Goal: Information Seeking & Learning: Learn about a topic

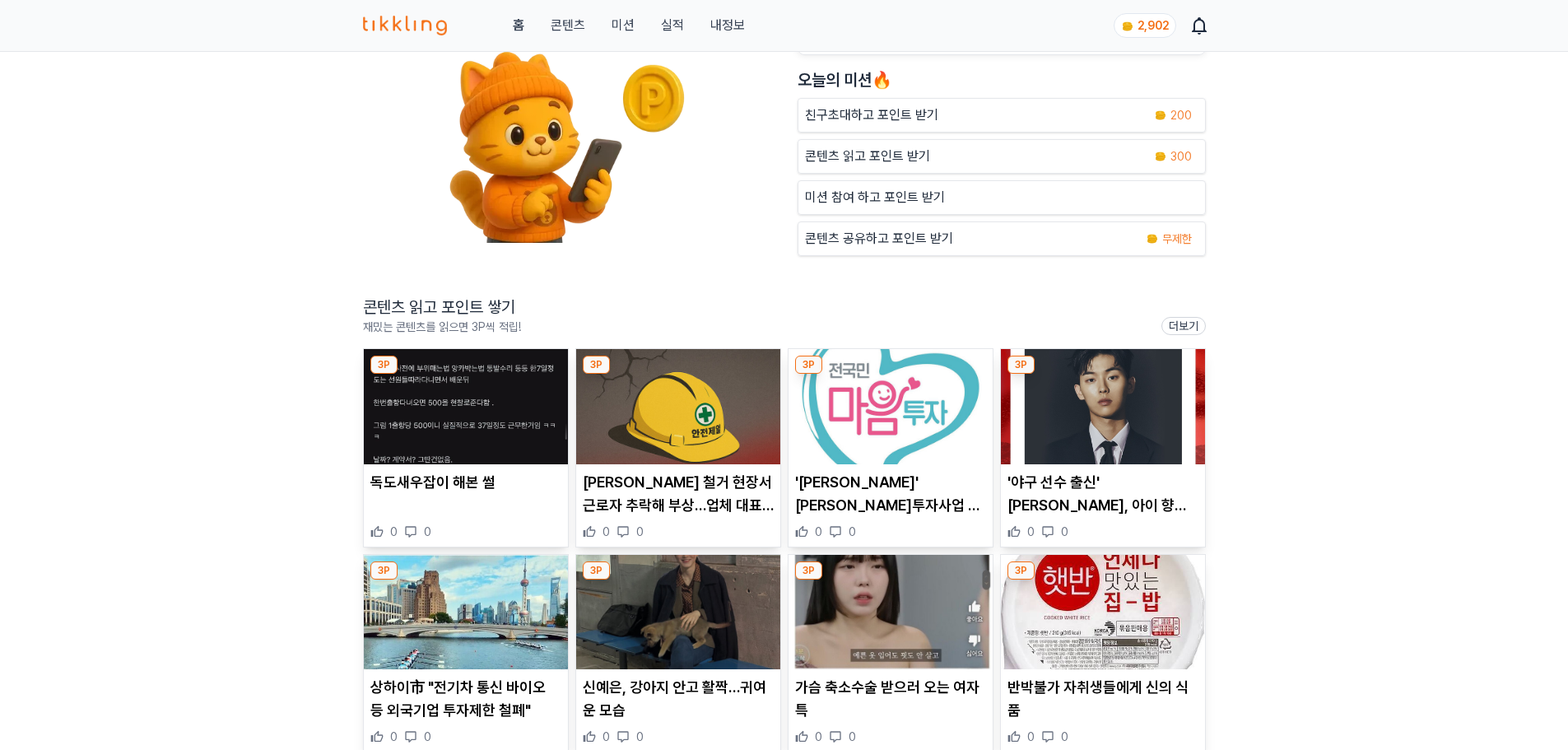
scroll to position [329, 0]
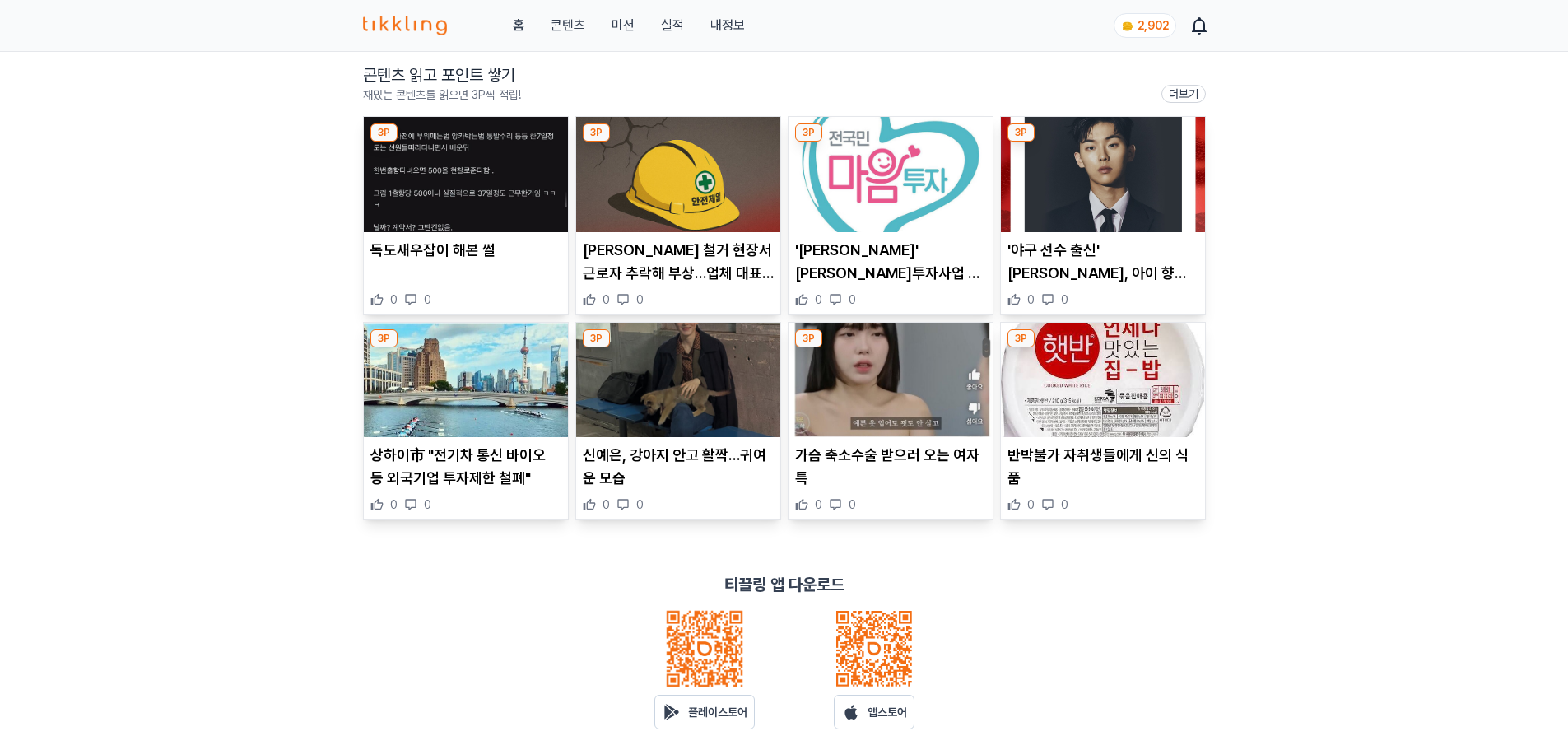
click at [457, 214] on img at bounding box center [466, 174] width 205 height 116
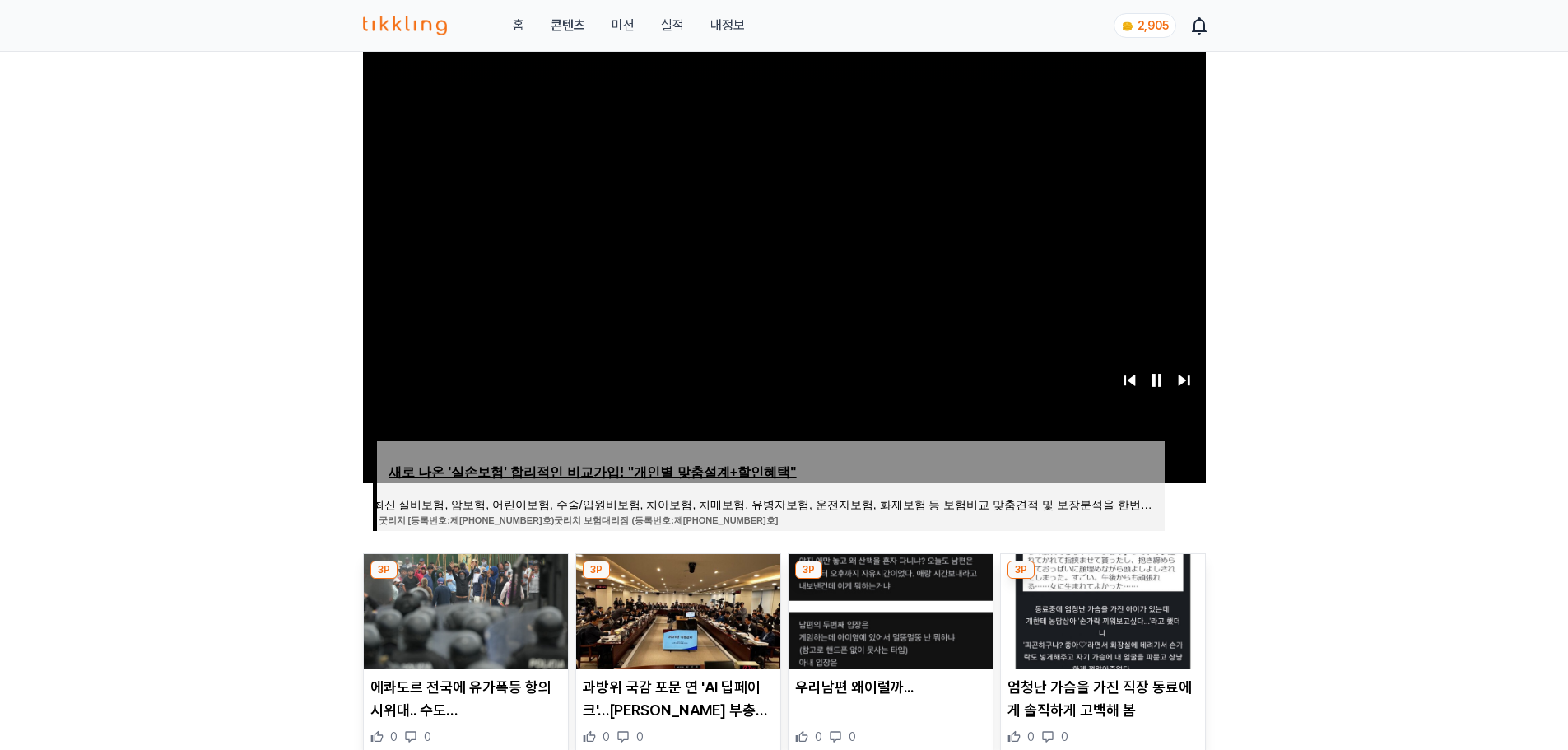
scroll to position [411, 0]
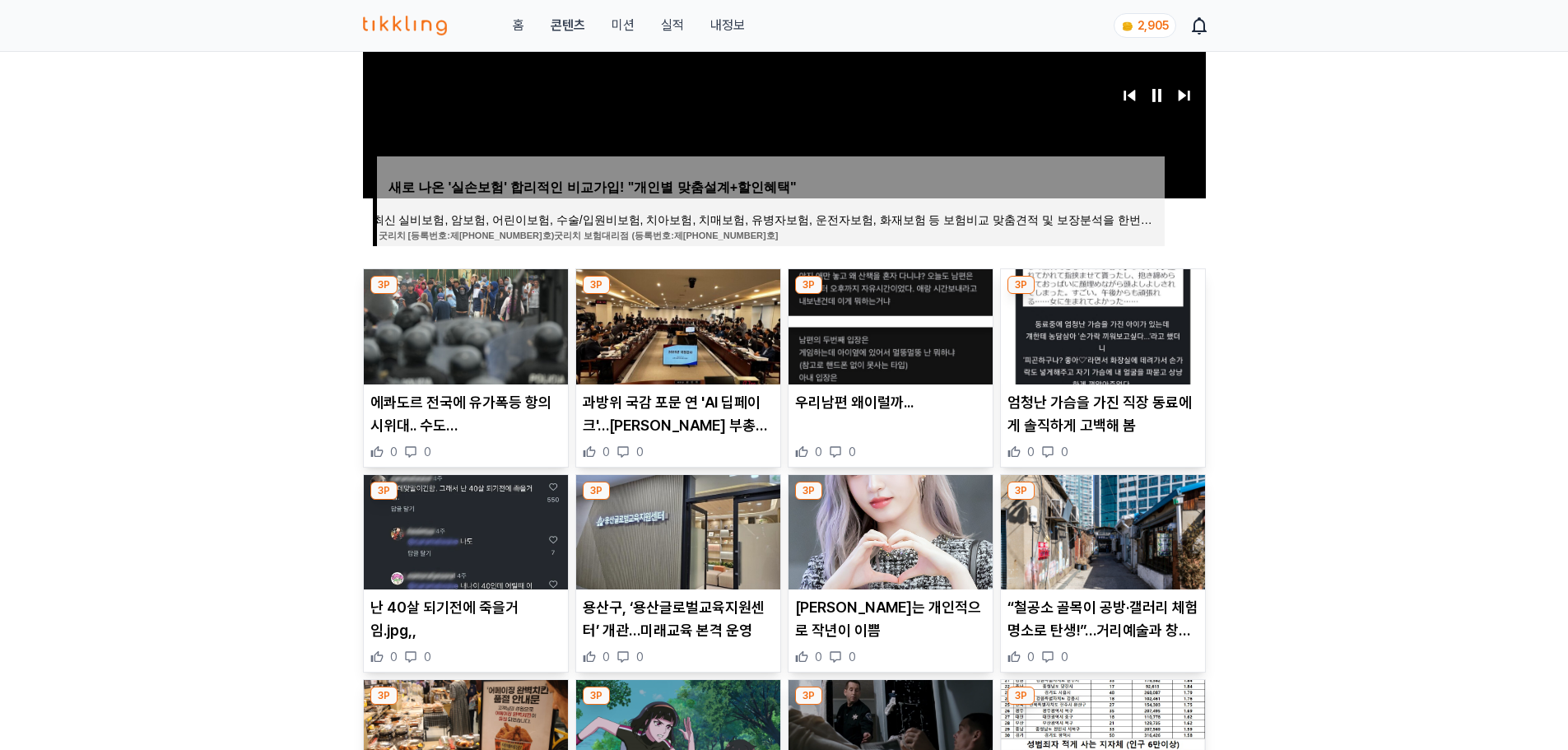
click at [434, 341] on img at bounding box center [466, 326] width 205 height 116
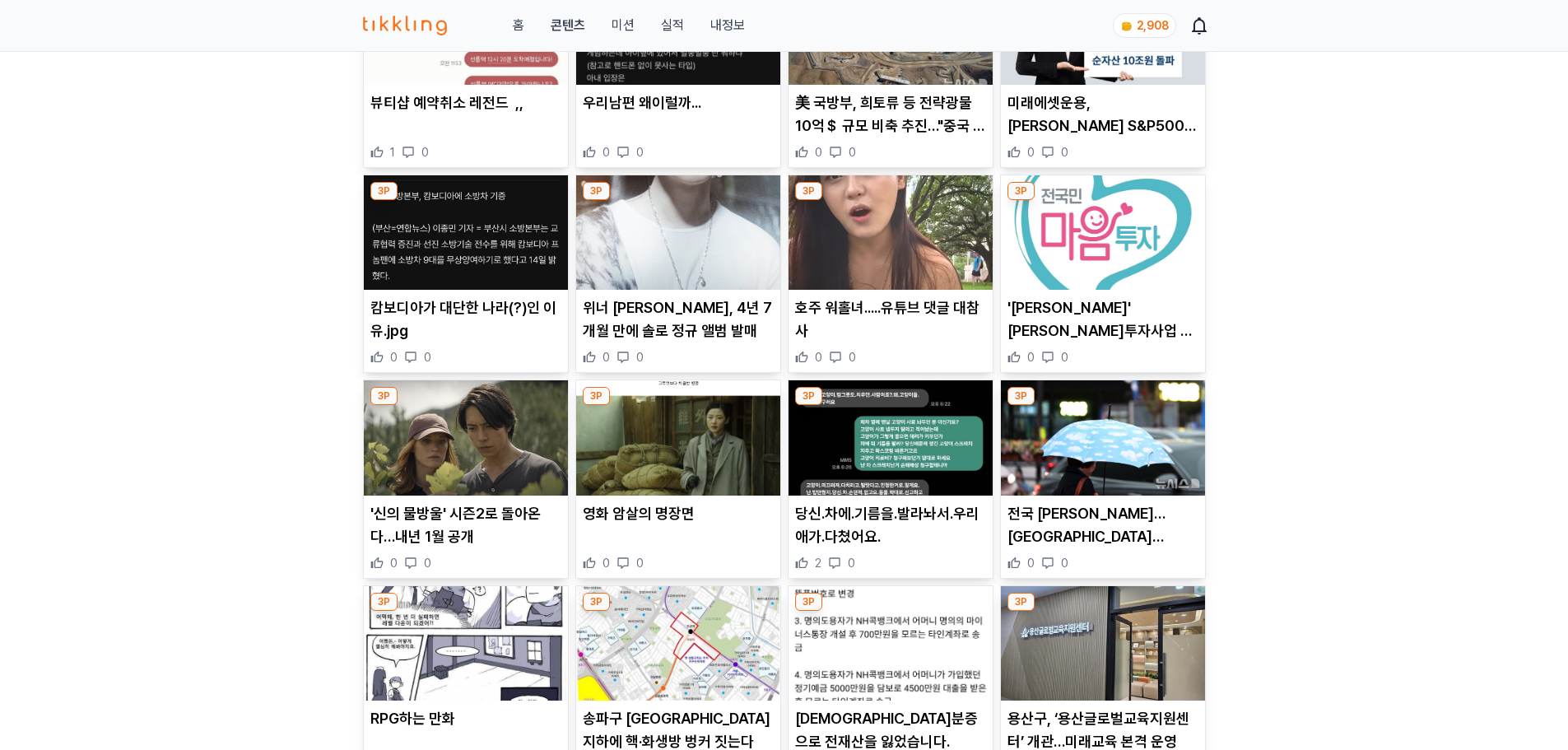
scroll to position [741, 0]
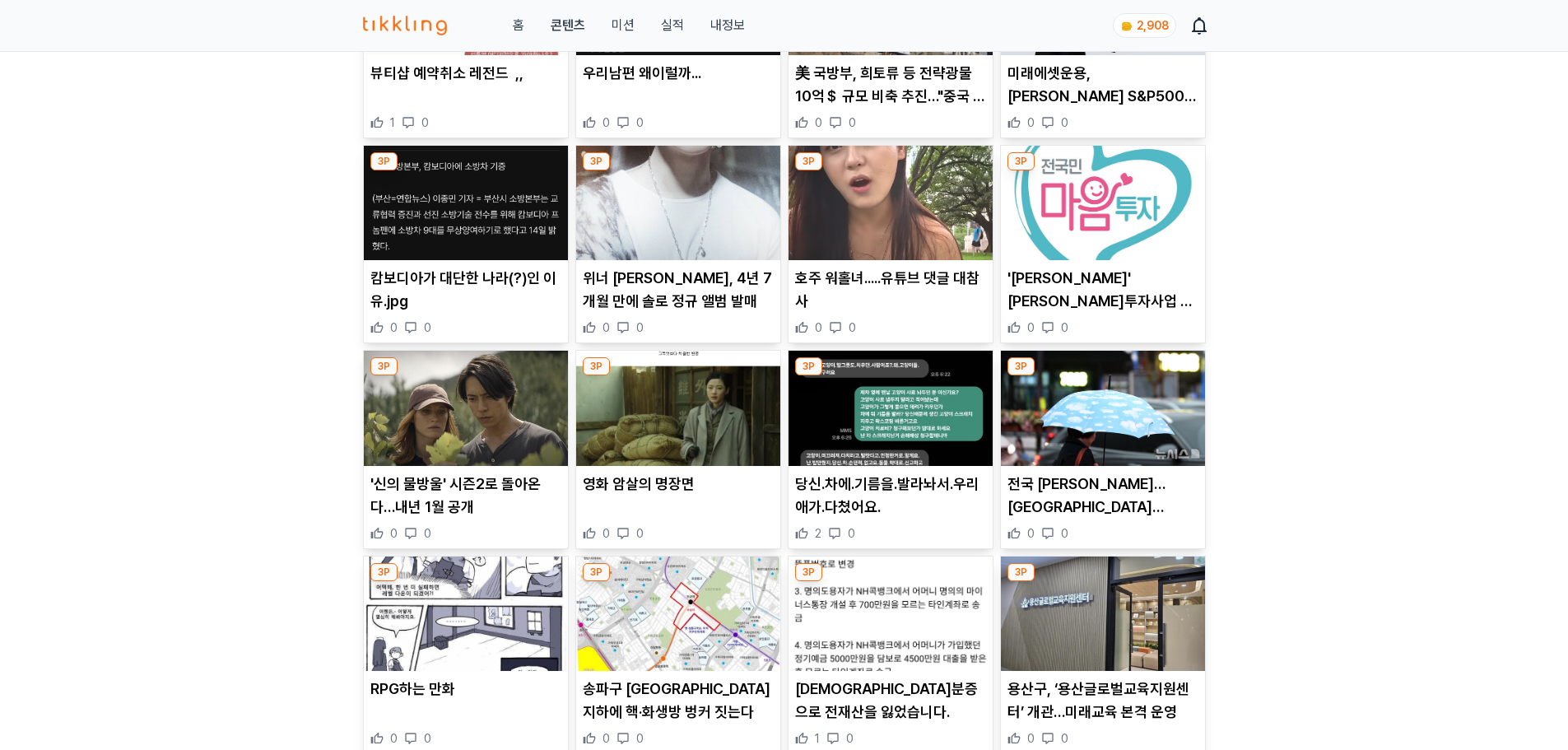
click at [1123, 209] on img at bounding box center [1103, 203] width 205 height 116
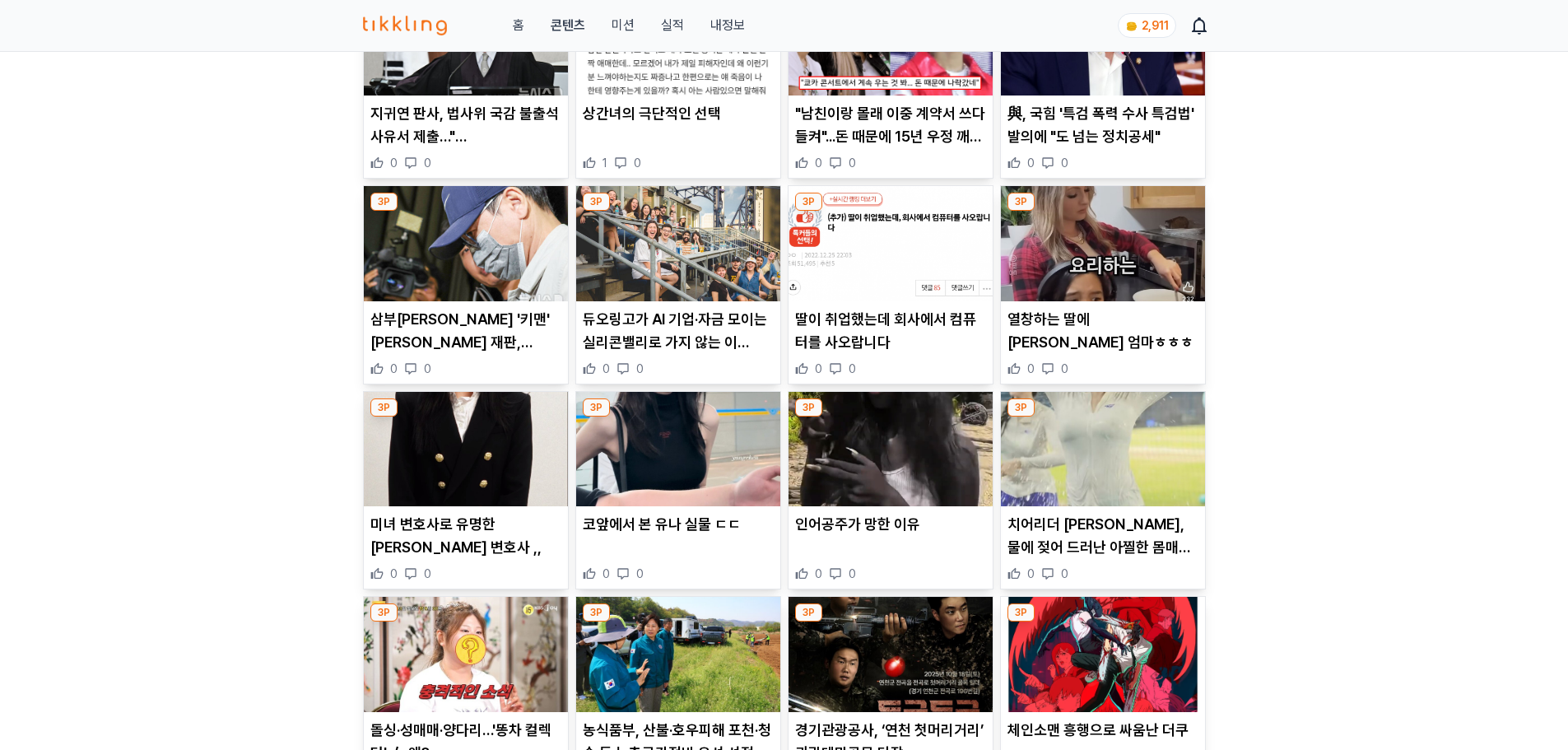
scroll to position [1316, 0]
click at [692, 487] on img at bounding box center [678, 449] width 205 height 116
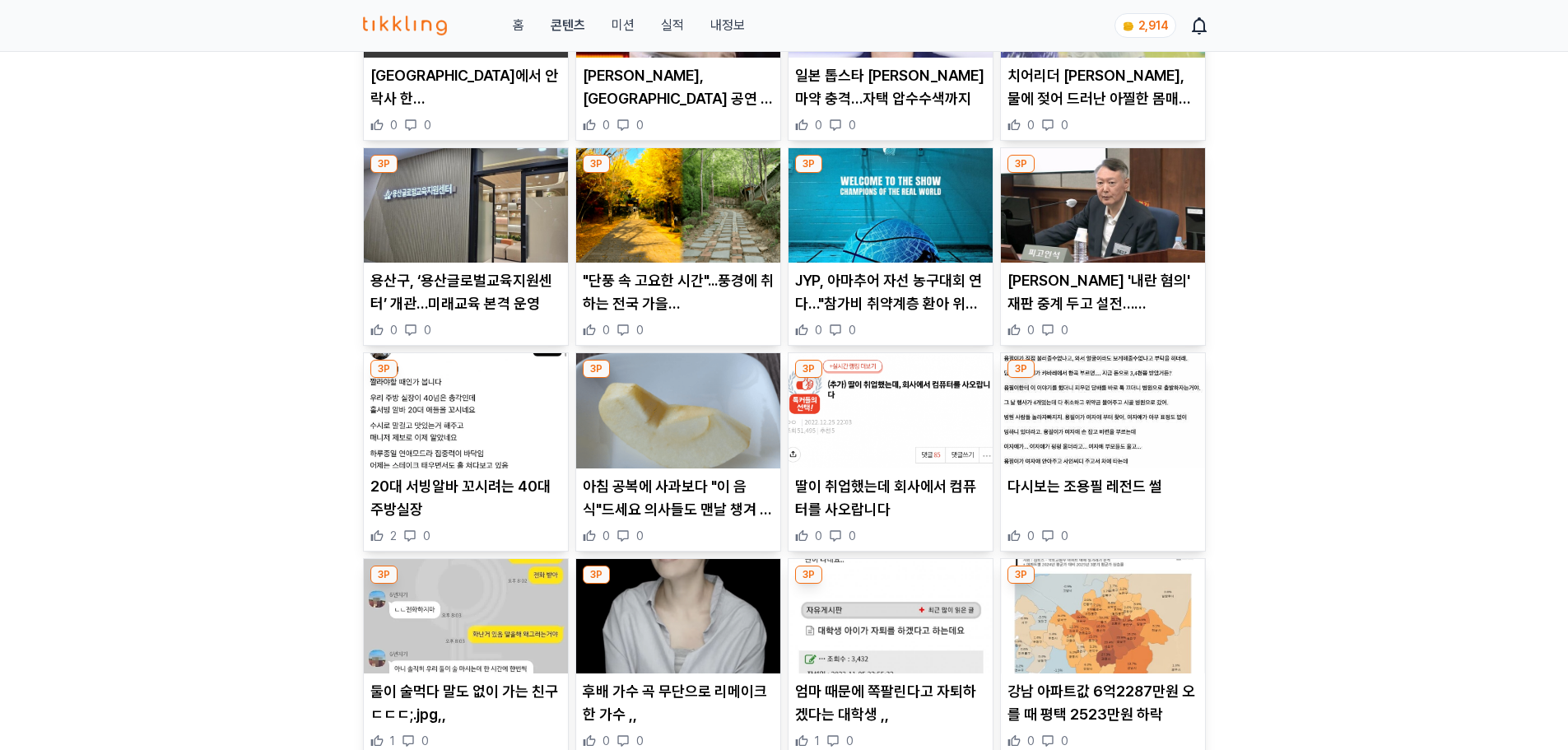
scroll to position [1316, 0]
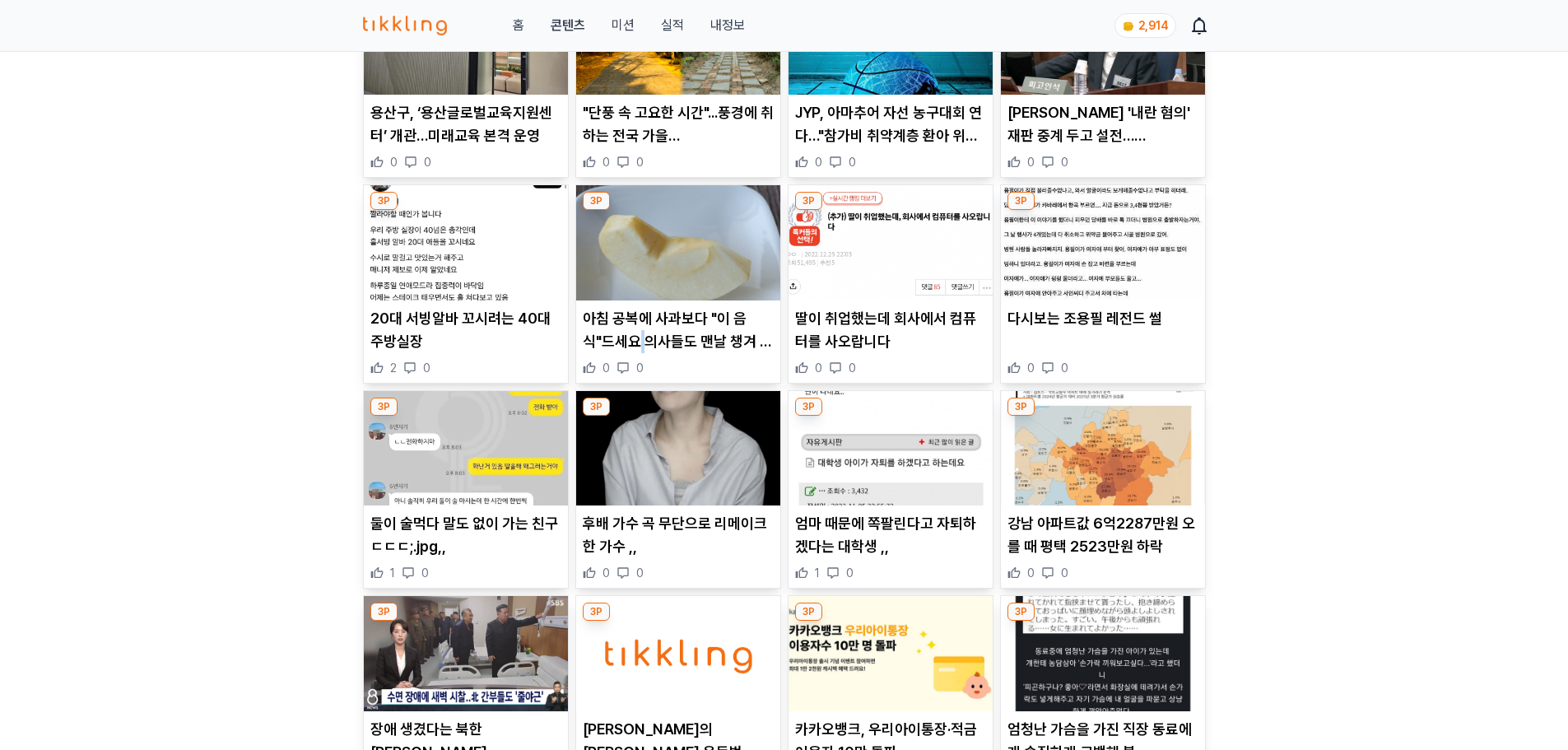
click at [643, 344] on p "아침 공복에 사과보다 "이 음식"드세요 의사들도 맨날 챙겨 먹습니다." at bounding box center [678, 330] width 191 height 46
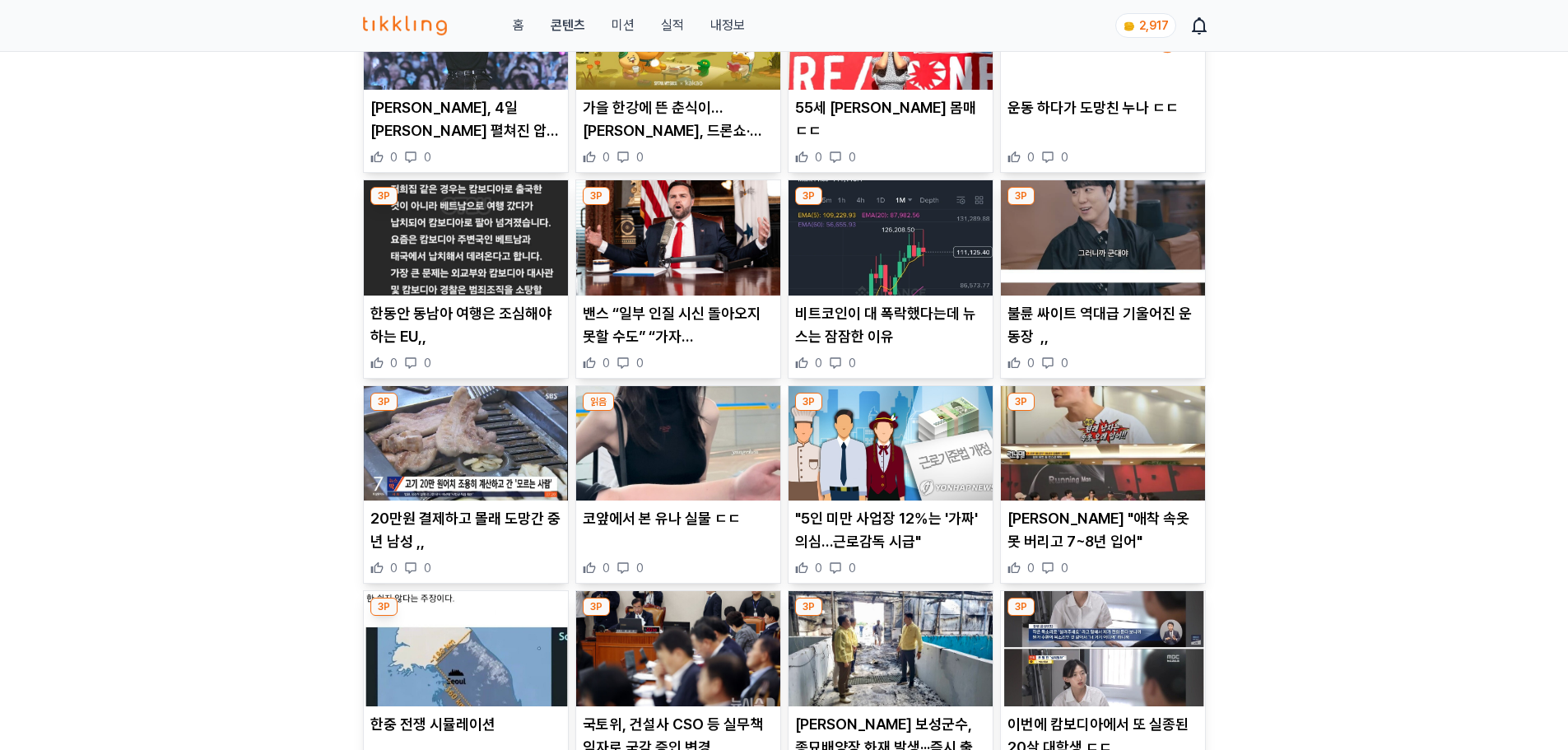
scroll to position [6003, 0]
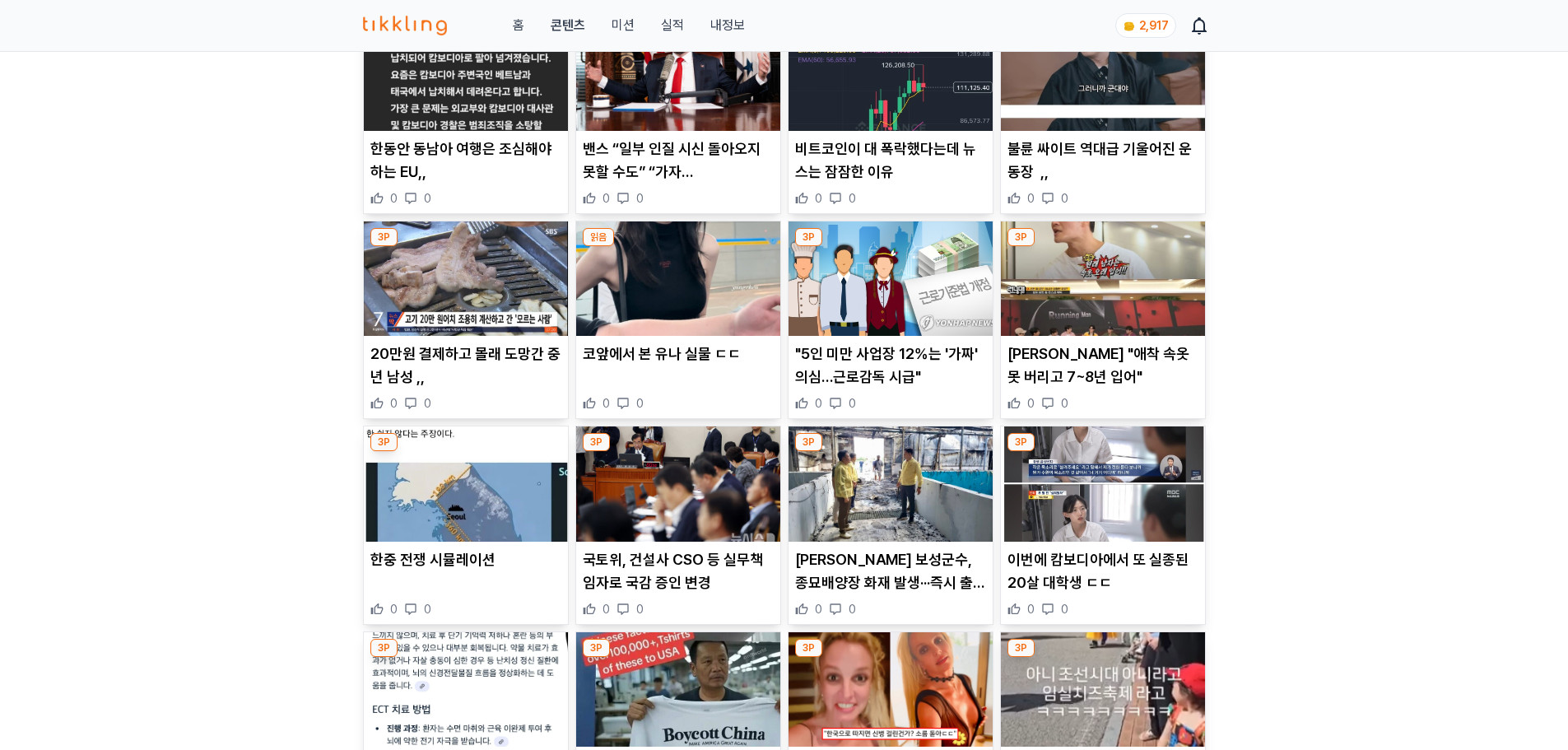
click at [887, 504] on img at bounding box center [891, 483] width 205 height 116
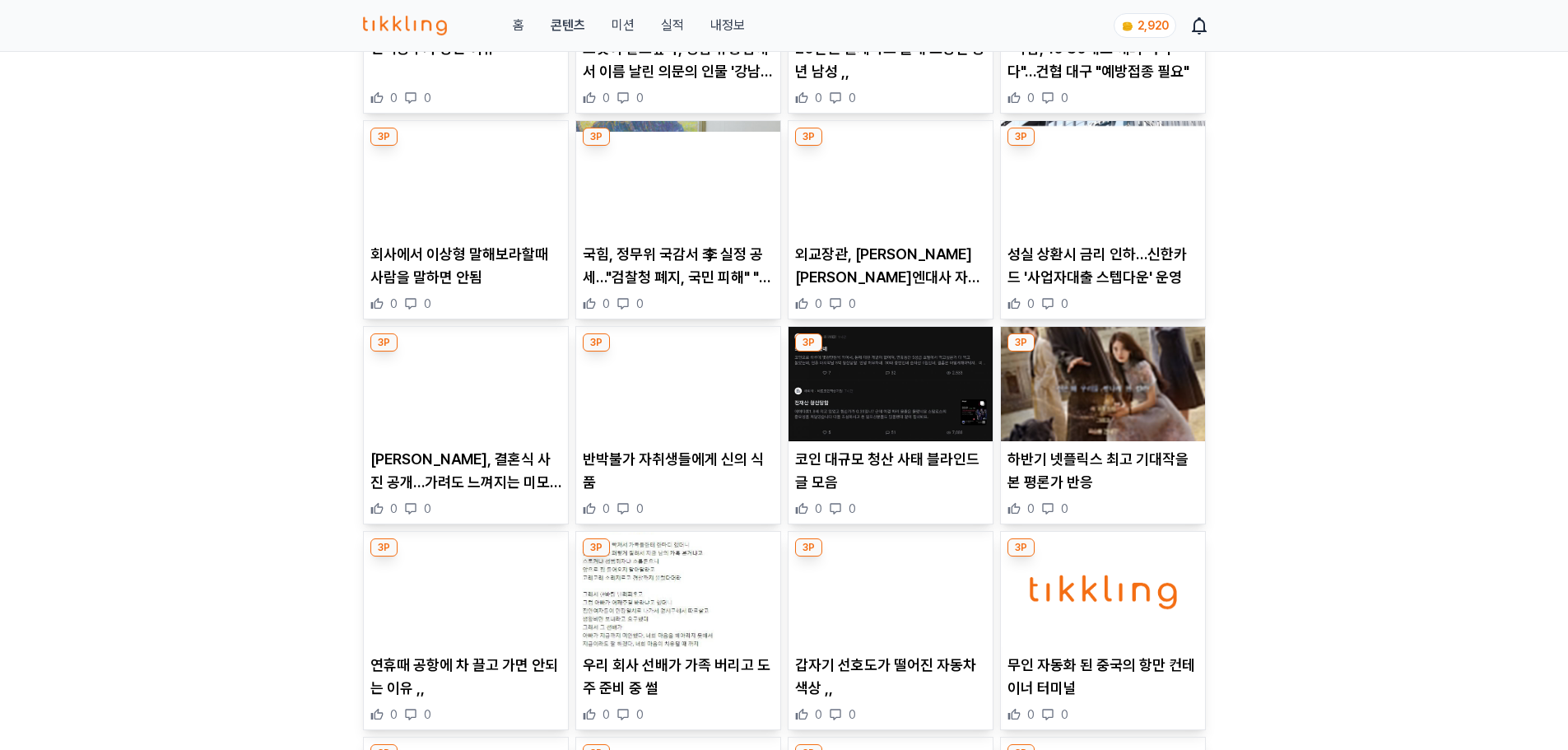
scroll to position [7975, 0]
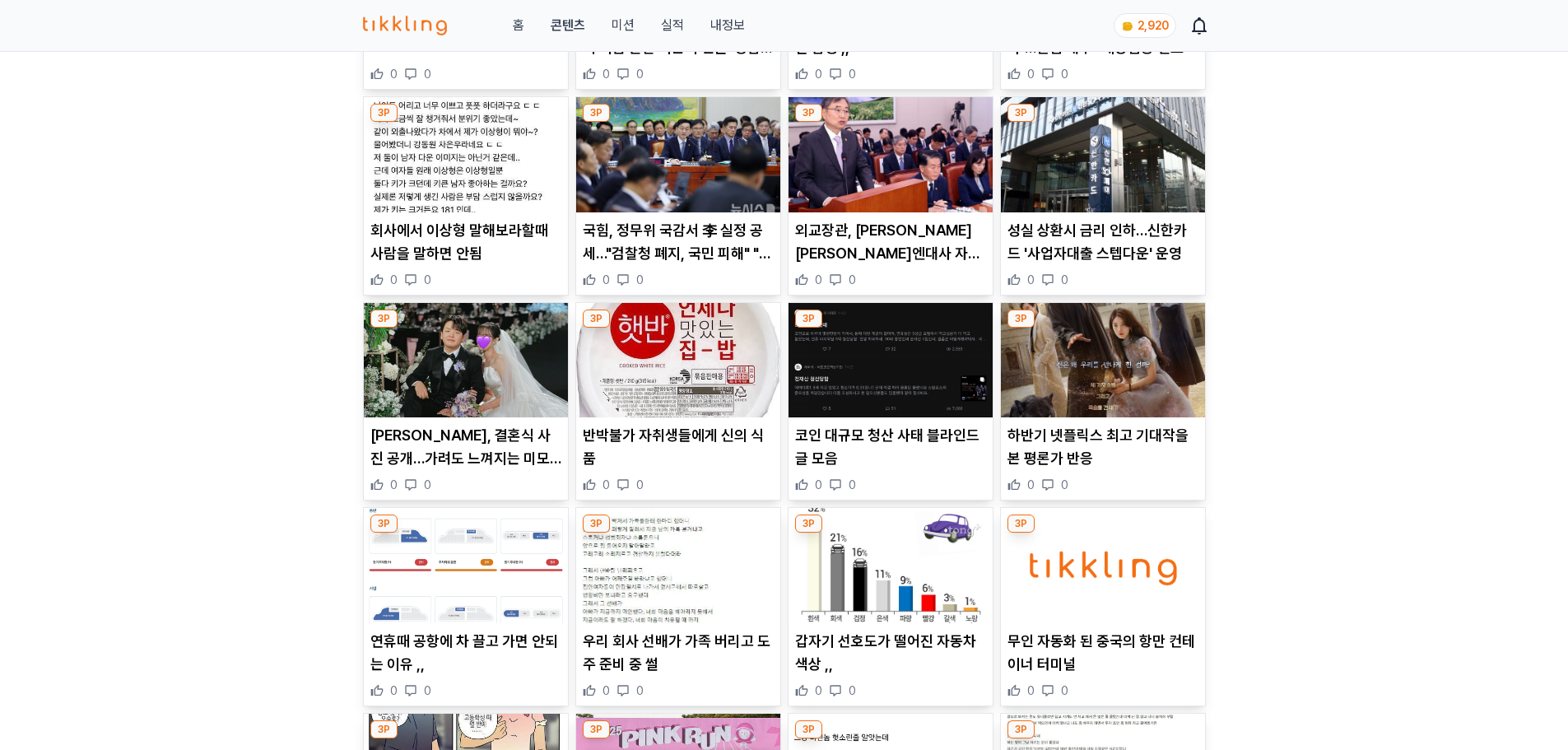
click at [707, 267] on div "국힘, 정무위 국감서 李 실정 공세…"검찰청 폐지, 국민 피해" "관세협상 실패" 0 0" at bounding box center [678, 254] width 205 height 69
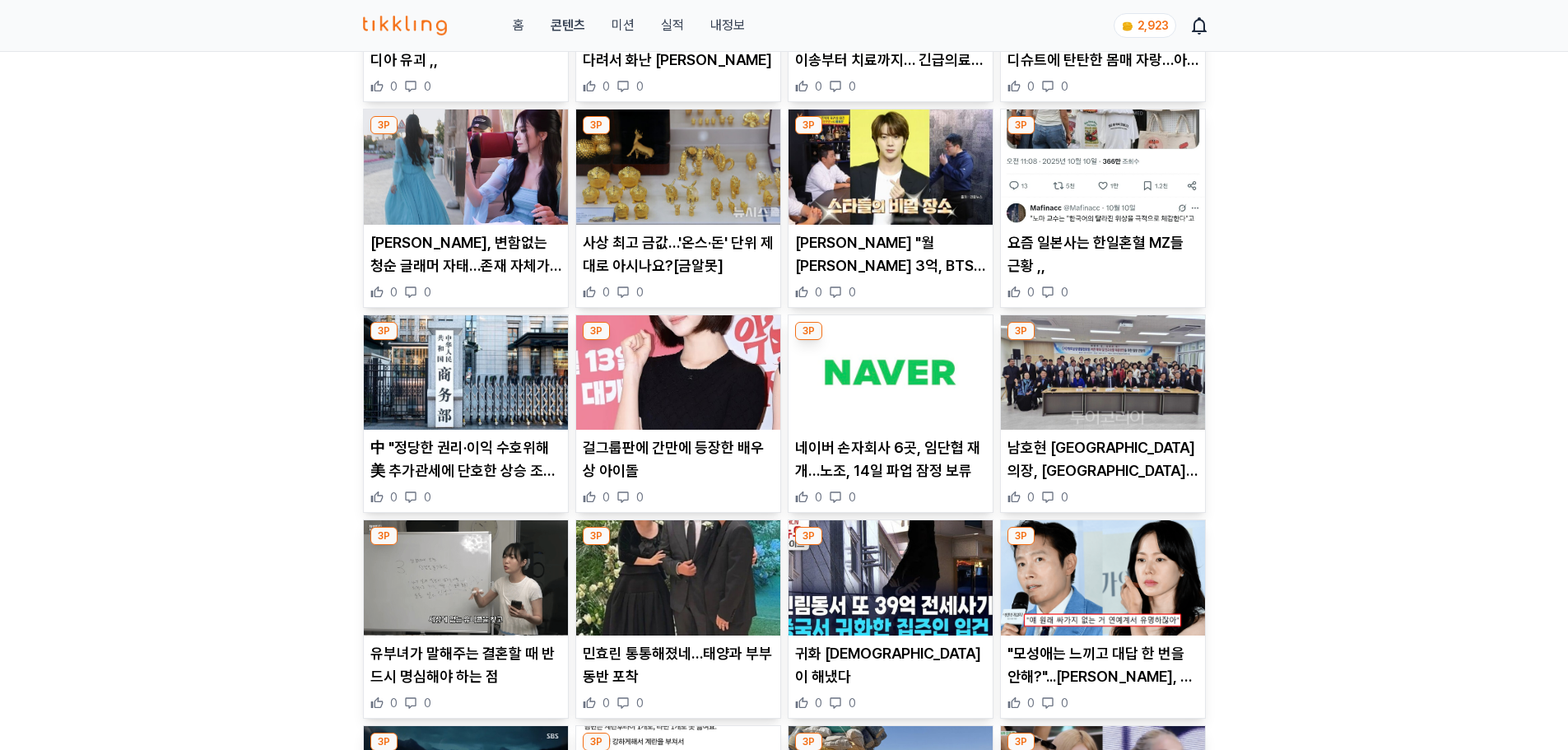
scroll to position [3127, 0]
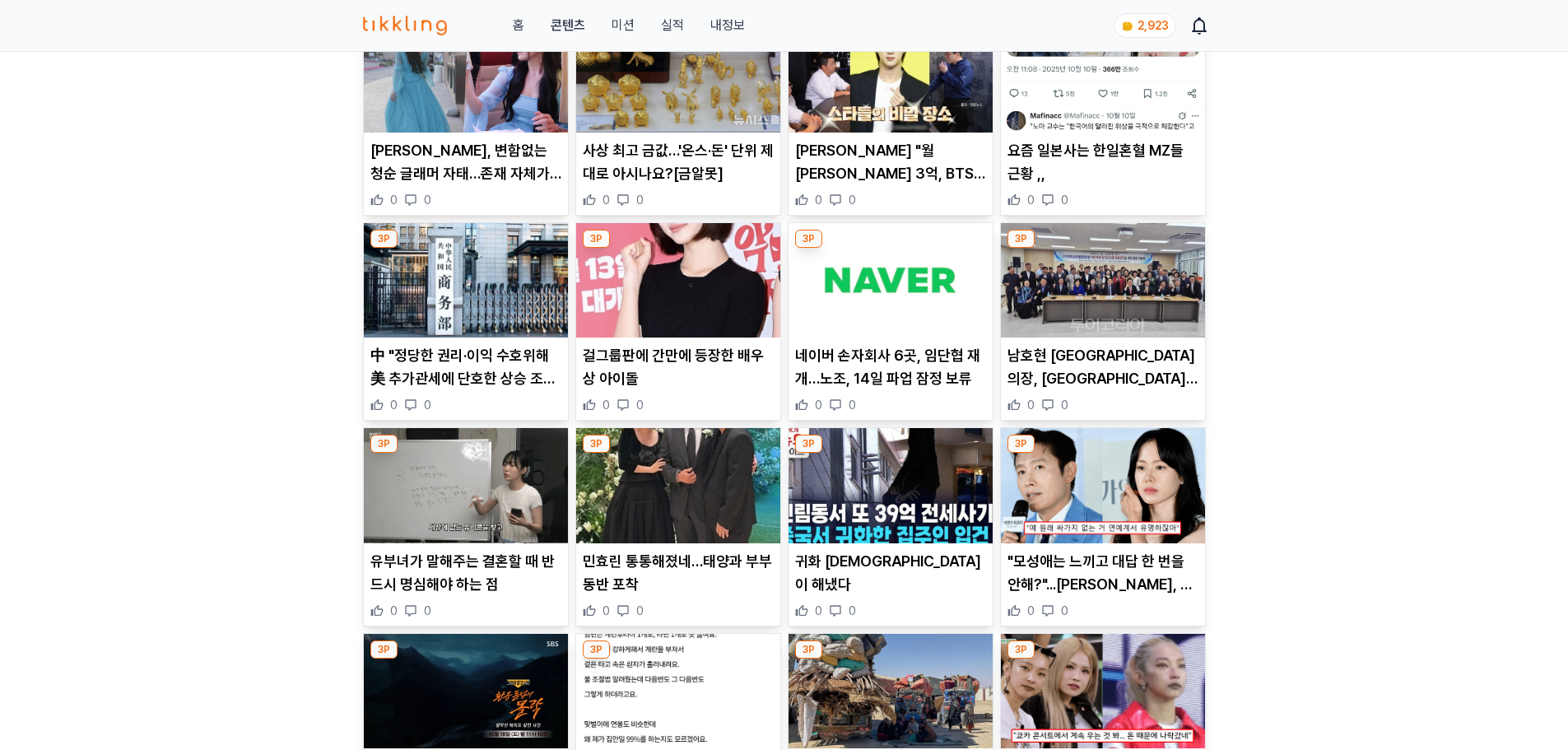
click at [910, 391] on div "네이버 손자회사 6곳, 임단협 재개…노조, 14일 파업 잠정 보류 0 0" at bounding box center [891, 378] width 205 height 69
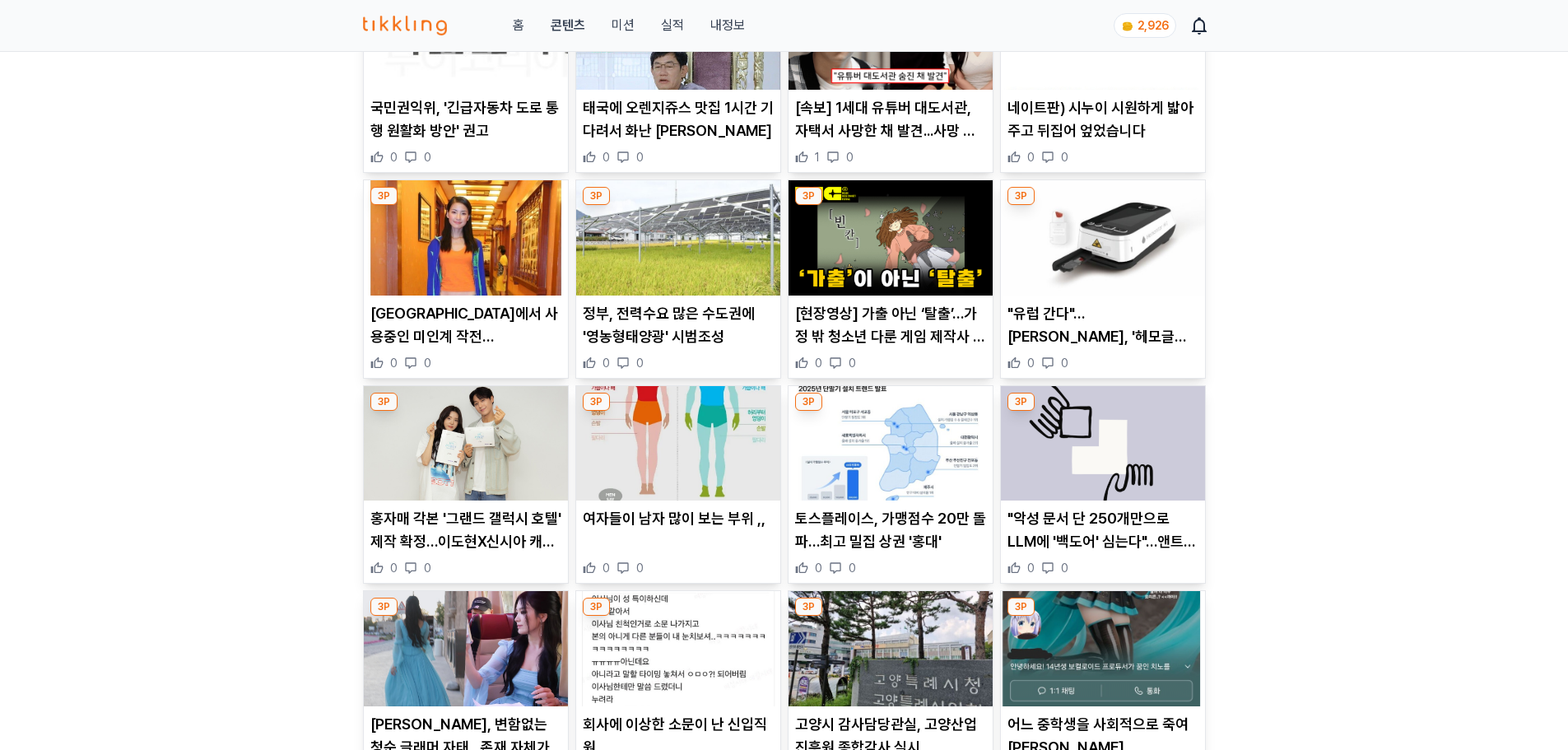
scroll to position [5016, 0]
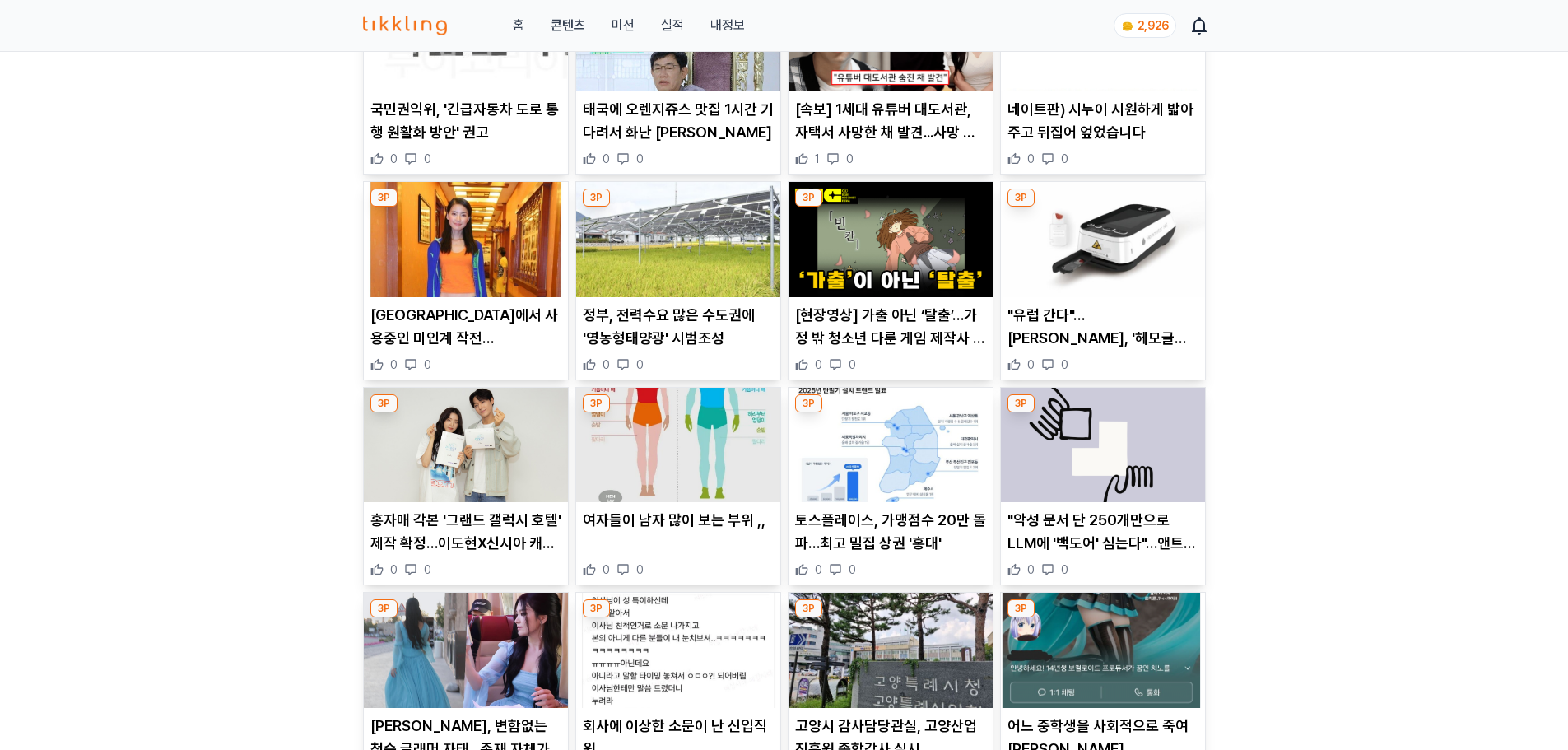
click at [1141, 340] on p ""유럽 간다"…[PERSON_NAME], '헤모글로빌 측정기' CE IVDR 인증" at bounding box center [1102, 326] width 191 height 46
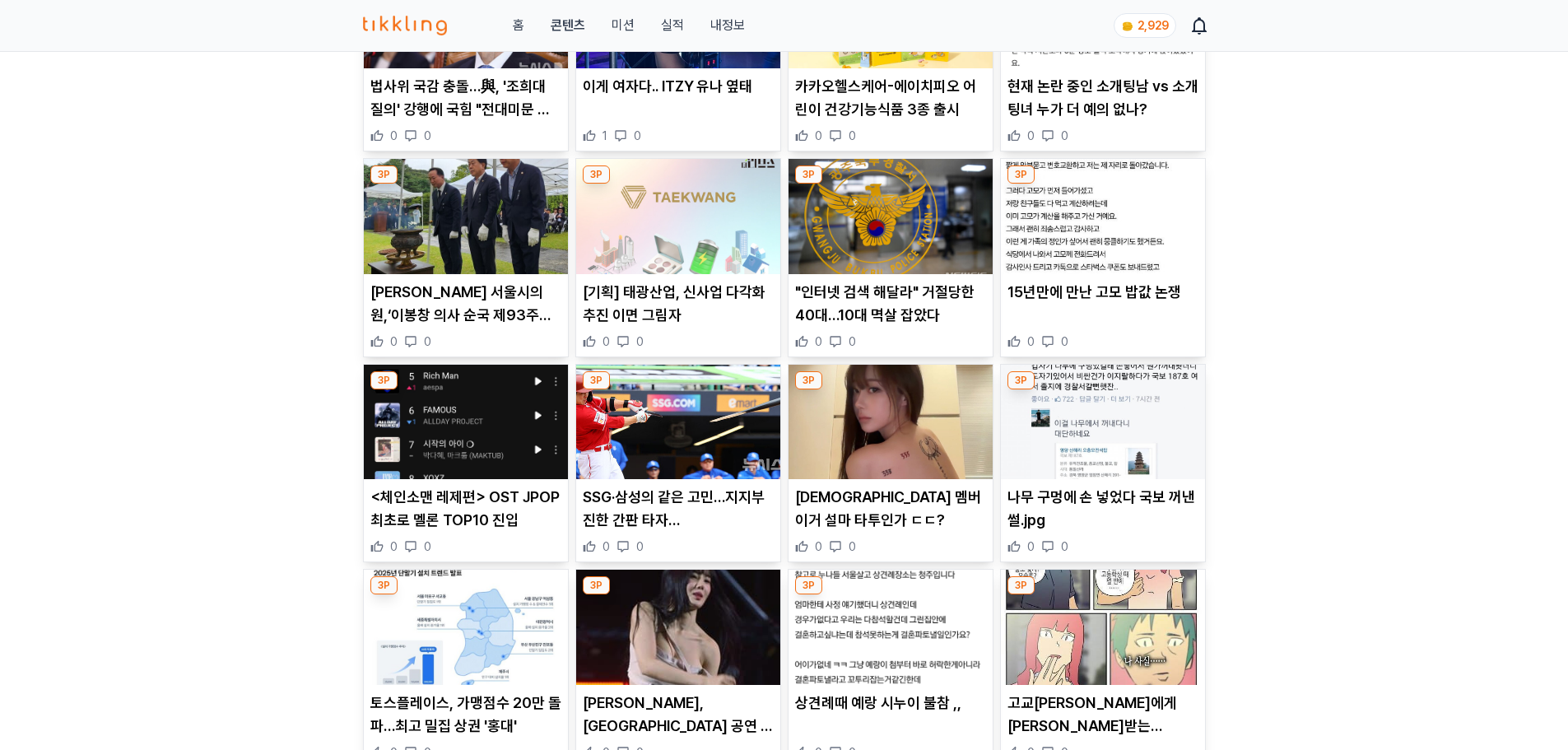
scroll to position [3621, 0]
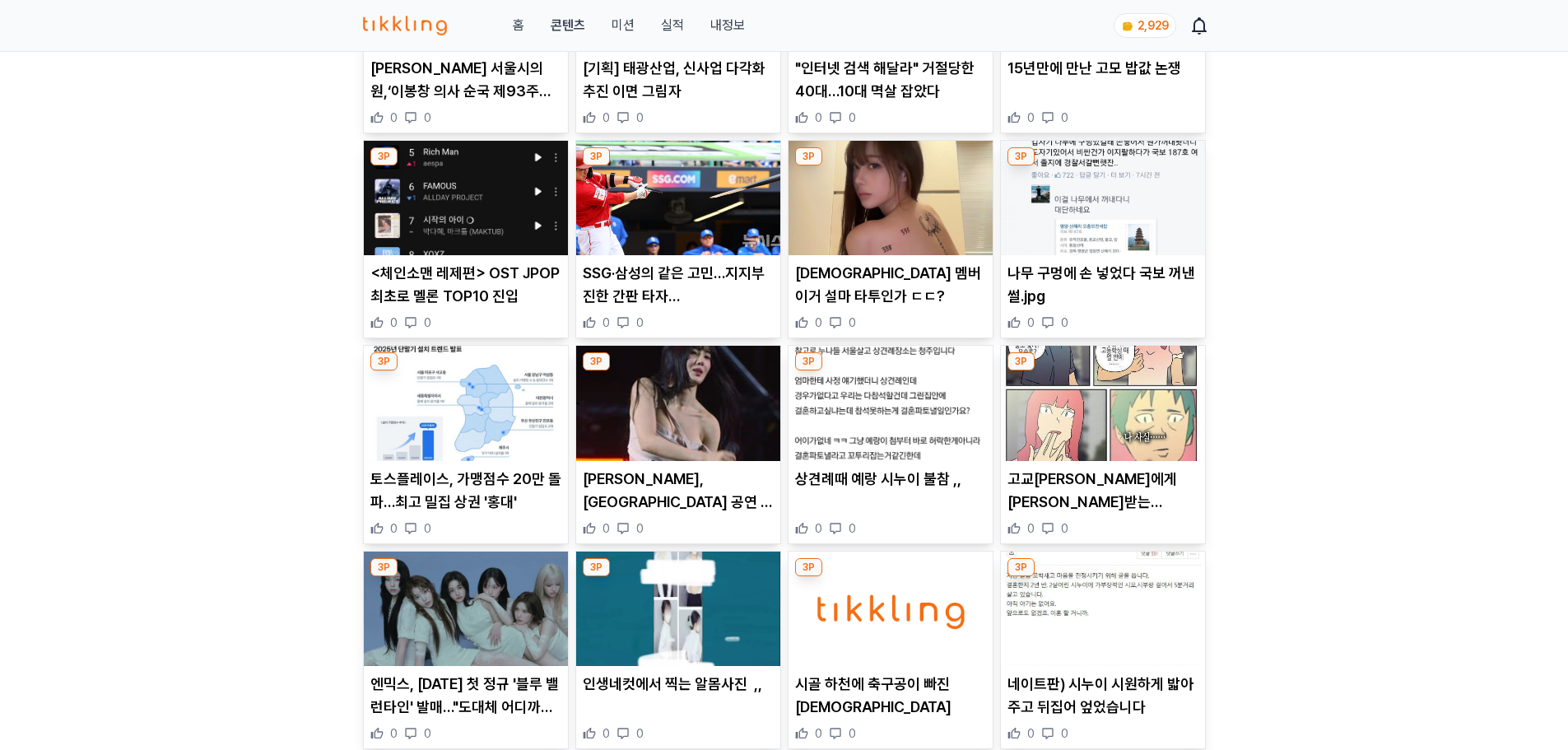
click at [513, 480] on p "토스플레이스, 가맹점수 20만 돌파…최고 밀집 상권 '홍대'" at bounding box center [466, 490] width 191 height 46
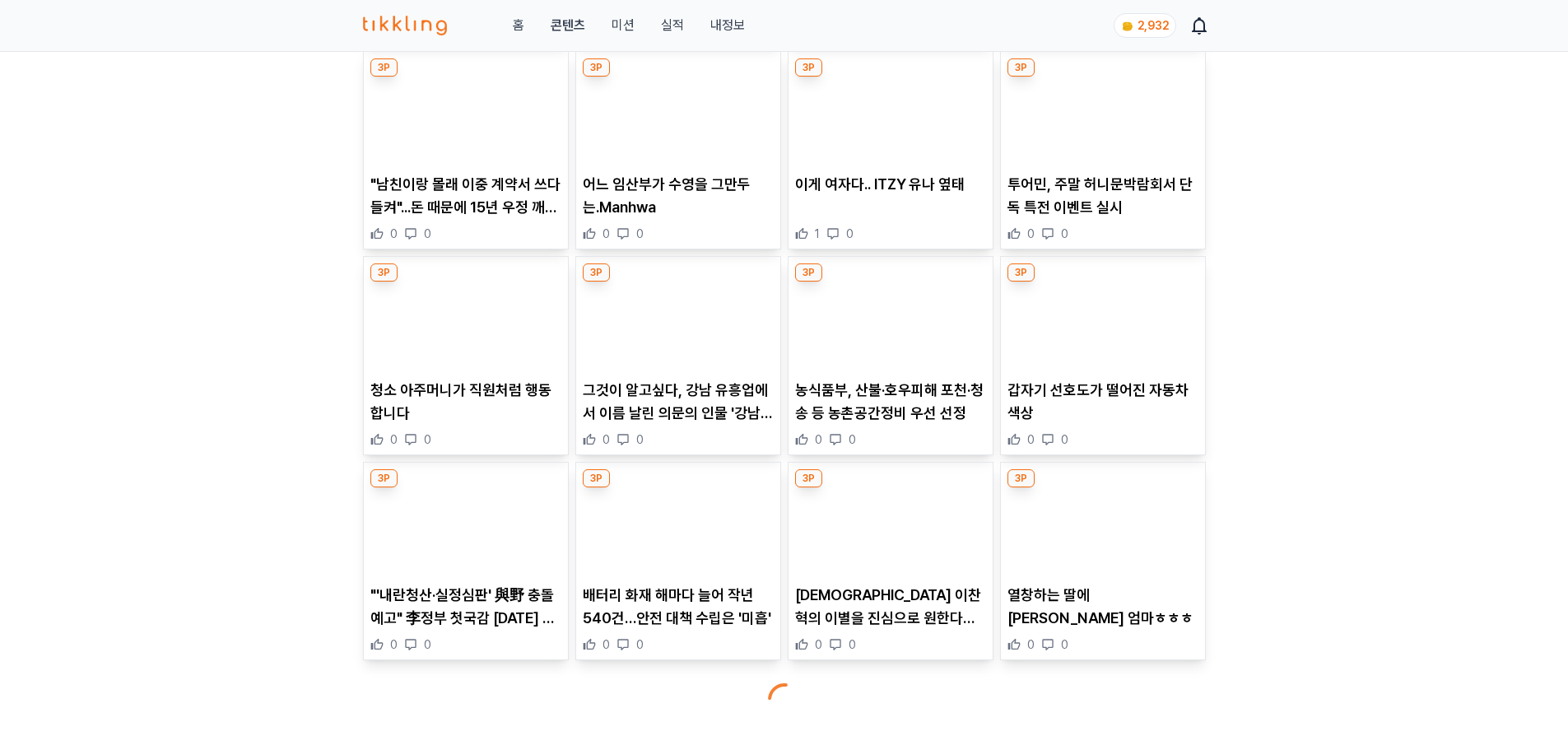
scroll to position [7405, 0]
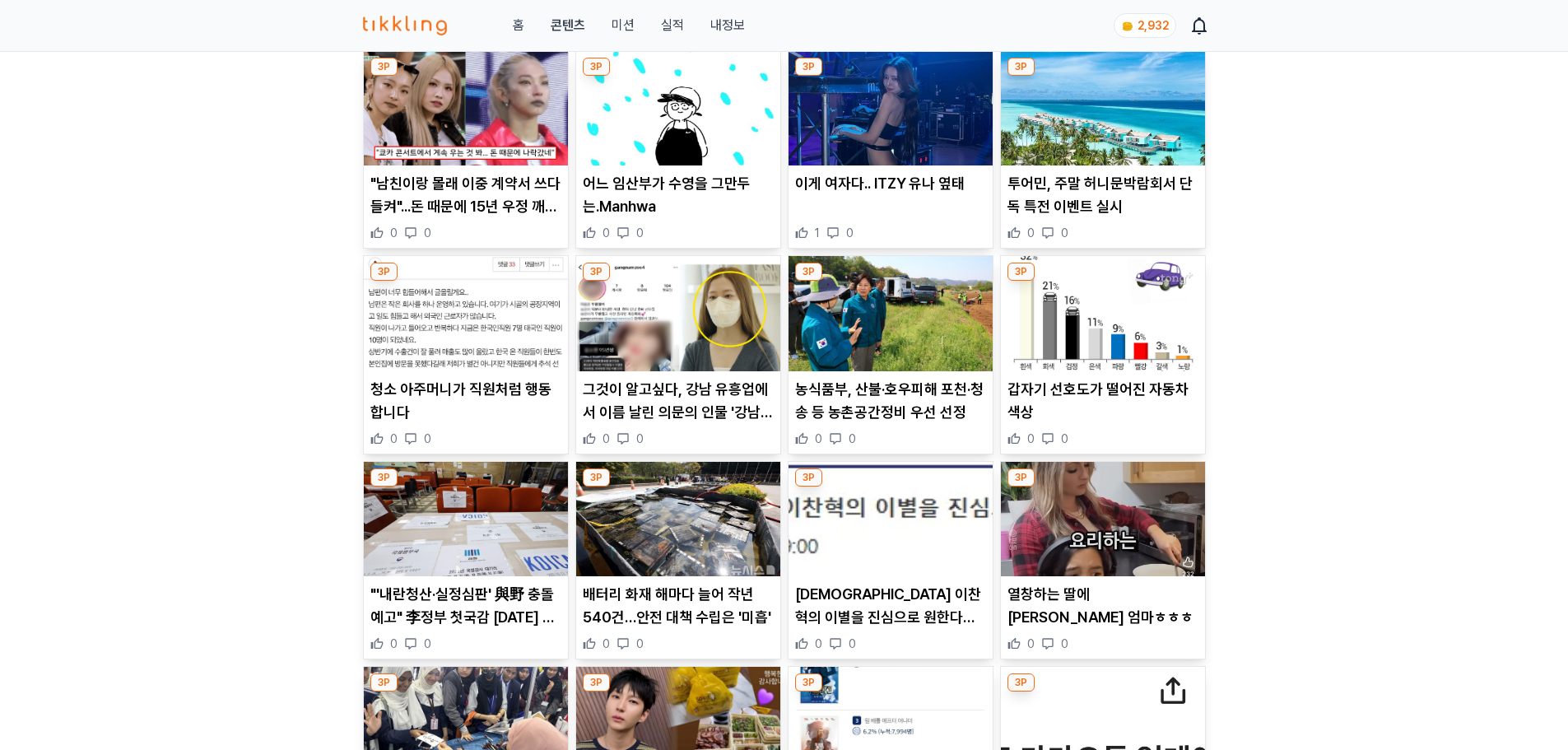
click at [648, 195] on p "어느 임산부가 수영을 그만두는.Manhwa" at bounding box center [678, 195] width 191 height 46
